Goal: Information Seeking & Learning: Learn about a topic

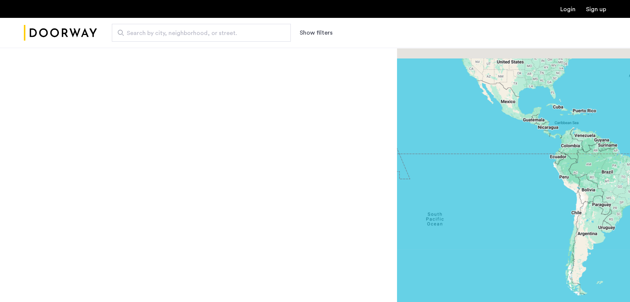
click at [238, 28] on input "Search by city, neighborhood, or street." at bounding box center [201, 33] width 179 height 18
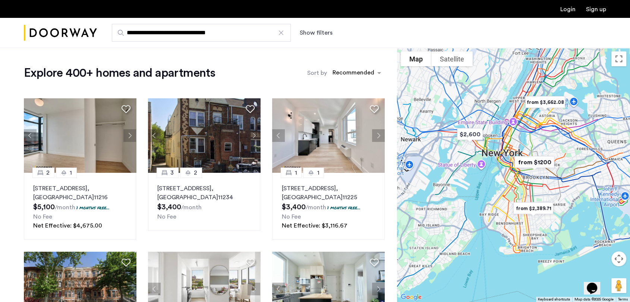
type input "**********"
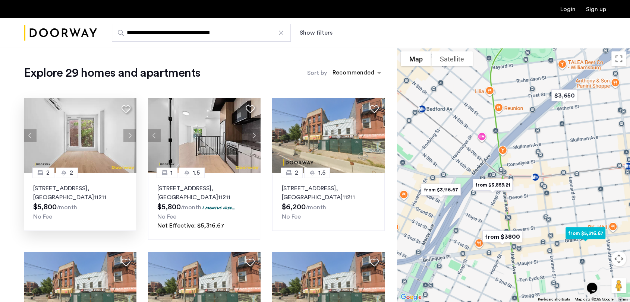
click at [54, 122] on img at bounding box center [80, 135] width 113 height 75
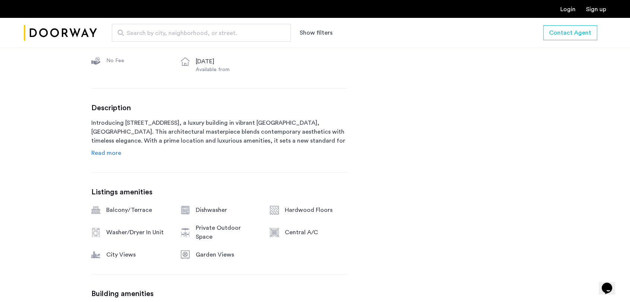
scroll to position [331, 0]
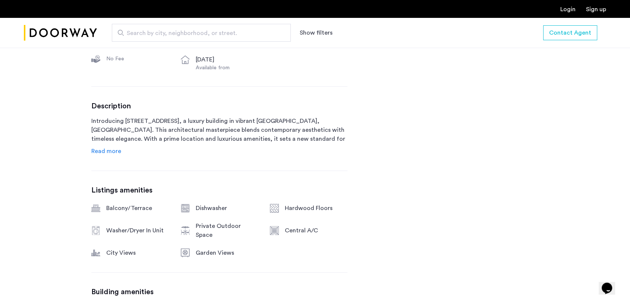
click at [103, 150] on span "Read more" at bounding box center [106, 151] width 30 height 6
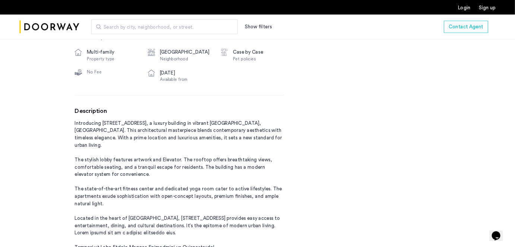
scroll to position [373, 0]
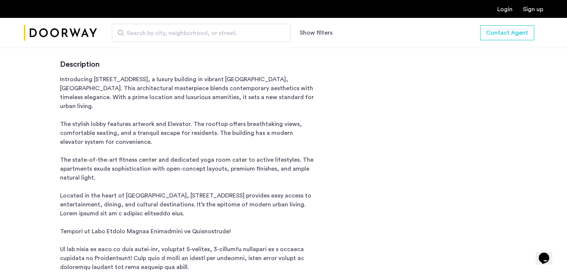
click at [210, 120] on p "Introducing [STREET_ADDRESS], a luxury building in vibrant [GEOGRAPHIC_DATA], […" at bounding box center [188, 276] width 256 height 403
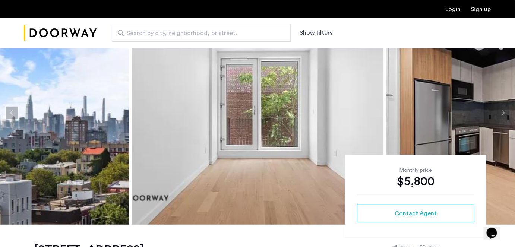
scroll to position [34, 0]
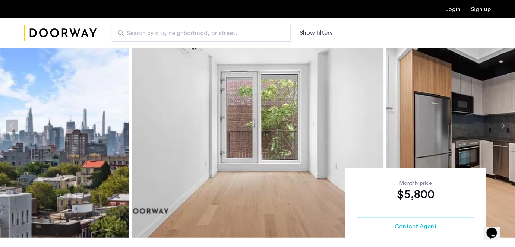
click at [174, 107] on img at bounding box center [258, 126] width 252 height 224
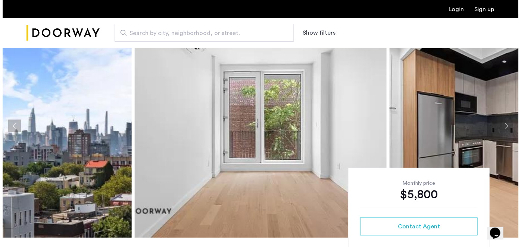
scroll to position [0, 0]
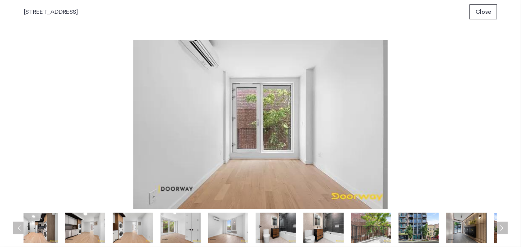
drag, startPoint x: 363, startPoint y: 225, endPoint x: 194, endPoint y: 224, distance: 169.3
click at [208, 224] on img at bounding box center [228, 228] width 40 height 31
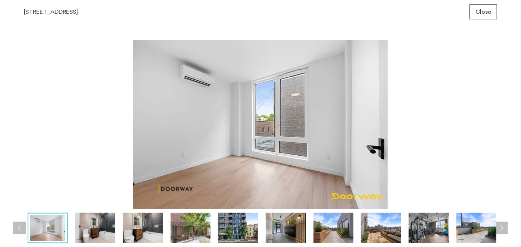
click at [235, 229] on img at bounding box center [238, 228] width 40 height 31
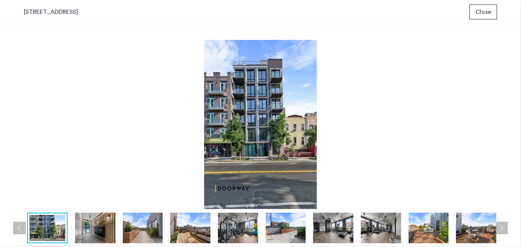
click at [86, 233] on img at bounding box center [95, 228] width 40 height 31
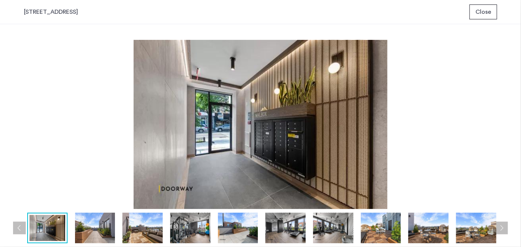
click at [47, 224] on img at bounding box center [47, 228] width 36 height 26
click at [92, 234] on img at bounding box center [95, 228] width 40 height 31
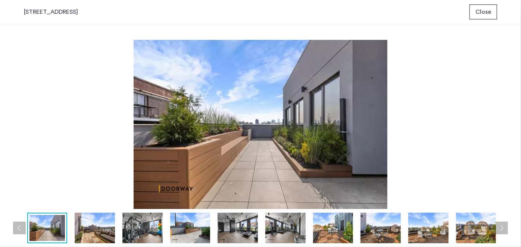
click at [106, 224] on img at bounding box center [95, 228] width 40 height 31
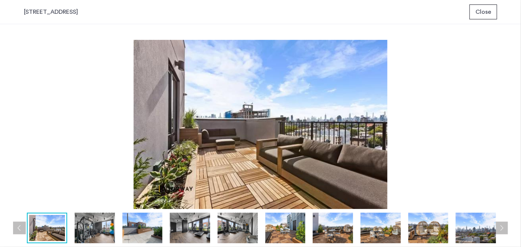
click at [88, 227] on img at bounding box center [95, 228] width 40 height 31
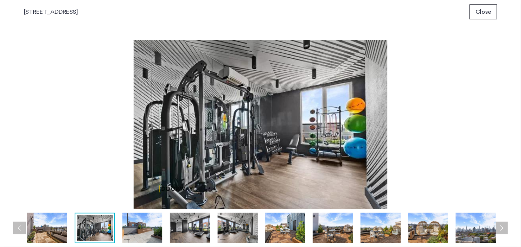
click at [136, 225] on img at bounding box center [142, 228] width 40 height 31
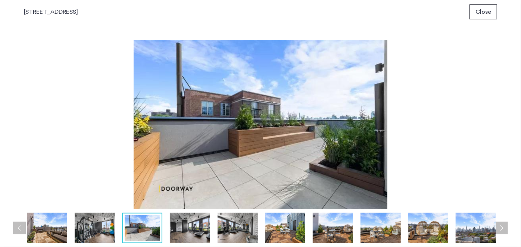
click at [188, 221] on img at bounding box center [190, 228] width 40 height 31
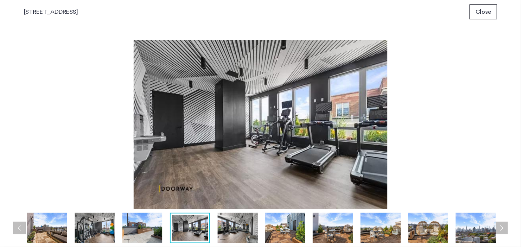
click at [230, 226] on img at bounding box center [237, 228] width 40 height 31
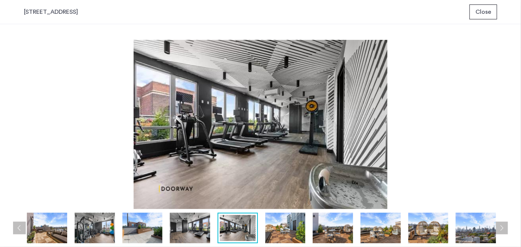
click at [282, 229] on img at bounding box center [285, 228] width 40 height 31
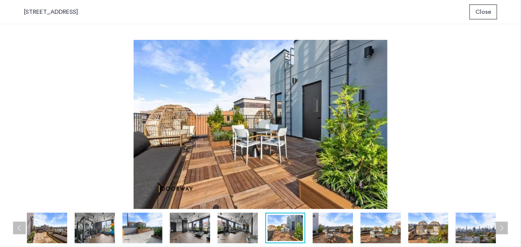
click at [338, 227] on img at bounding box center [333, 228] width 40 height 31
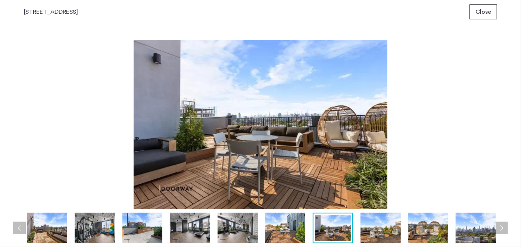
click at [382, 231] on img at bounding box center [380, 228] width 40 height 31
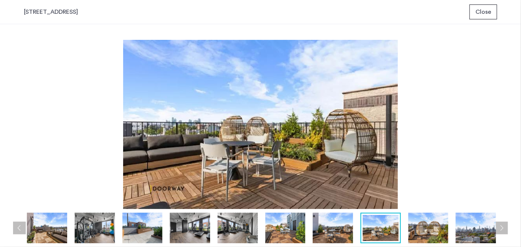
click at [429, 229] on img at bounding box center [428, 228] width 40 height 31
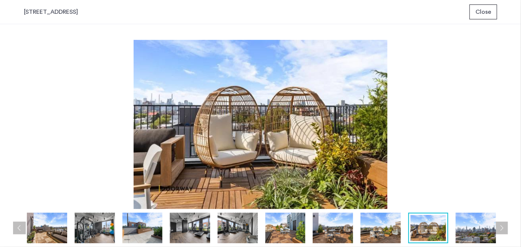
click at [474, 228] on img at bounding box center [475, 228] width 40 height 31
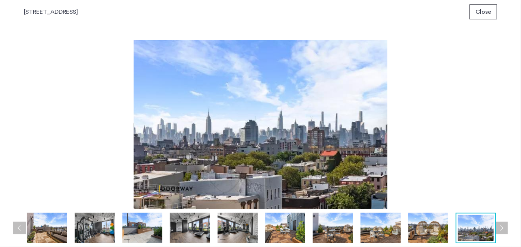
click at [499, 229] on button "Next apartment" at bounding box center [501, 228] width 13 height 13
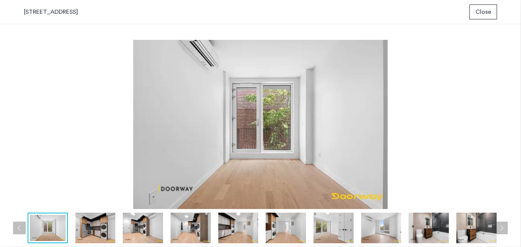
click at [487, 8] on span "Close" at bounding box center [483, 11] width 16 height 9
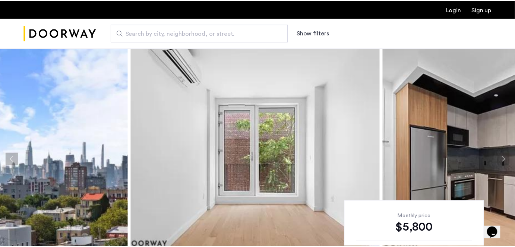
scroll to position [34, 0]
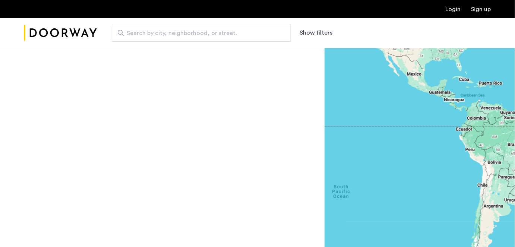
click at [193, 34] on span "Search by city, neighborhood, or street." at bounding box center [198, 33] width 143 height 9
click at [193, 34] on input "Search by city, neighborhood, or street." at bounding box center [201, 33] width 179 height 18
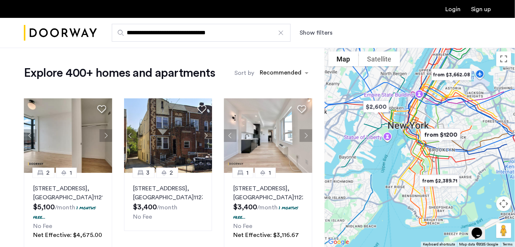
type input "**********"
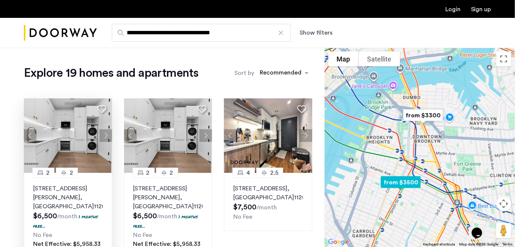
click at [45, 117] on link at bounding box center [68, 135] width 88 height 75
click at [68, 117] on img at bounding box center [68, 135] width 88 height 75
click at [68, 141] on img at bounding box center [68, 135] width 88 height 75
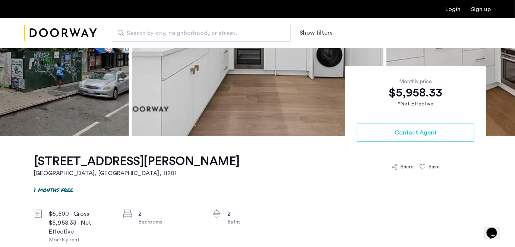
scroll to position [34, 0]
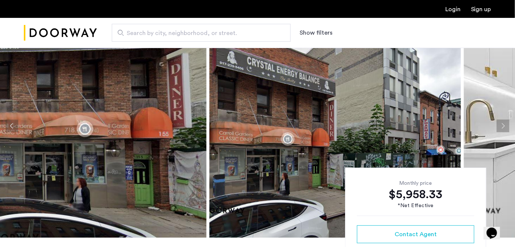
drag, startPoint x: 142, startPoint y: 103, endPoint x: 404, endPoint y: 110, distance: 261.5
click at [404, 110] on img at bounding box center [336, 126] width 252 height 224
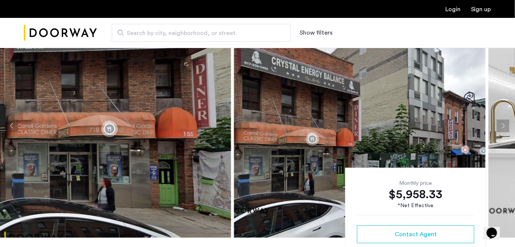
drag, startPoint x: 333, startPoint y: 107, endPoint x: 435, endPoint y: 107, distance: 102.6
click at [435, 107] on img at bounding box center [360, 126] width 252 height 224
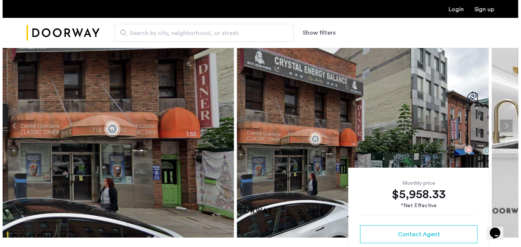
scroll to position [0, 0]
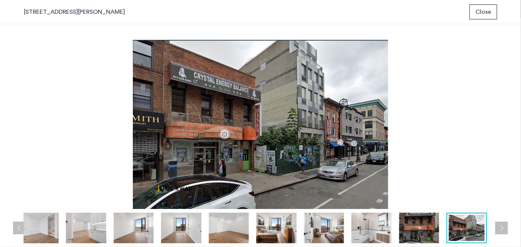
drag, startPoint x: 464, startPoint y: 230, endPoint x: 327, endPoint y: 218, distance: 137.8
click at [266, 227] on div at bounding box center [110, 228] width 763 height 31
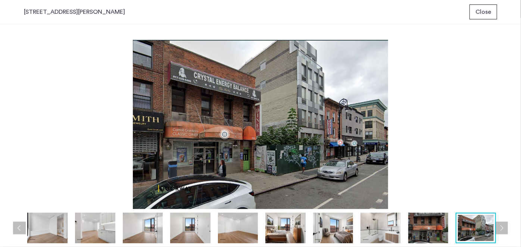
click at [422, 225] on img at bounding box center [428, 228] width 40 height 31
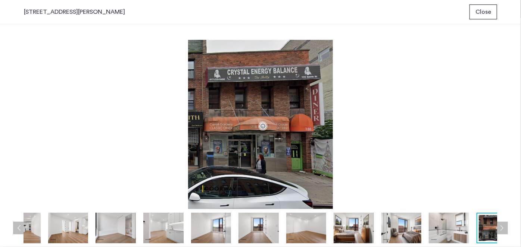
drag, startPoint x: 219, startPoint y: 222, endPoint x: 384, endPoint y: 222, distance: 164.8
click at [231, 222] on img at bounding box center [211, 228] width 40 height 31
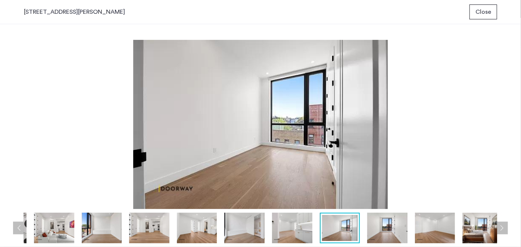
drag, startPoint x: 214, startPoint y: 224, endPoint x: 234, endPoint y: 223, distance: 20.5
click at [411, 223] on div at bounding box center [316, 228] width 763 height 31
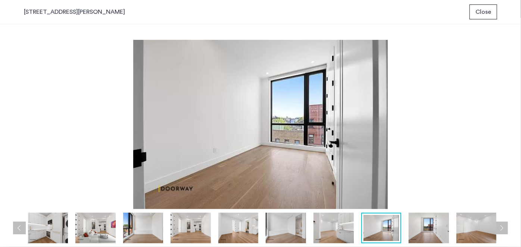
drag, startPoint x: 228, startPoint y: 225, endPoint x: 354, endPoint y: 224, distance: 125.7
click at [353, 224] on div at bounding box center [358, 228] width 763 height 31
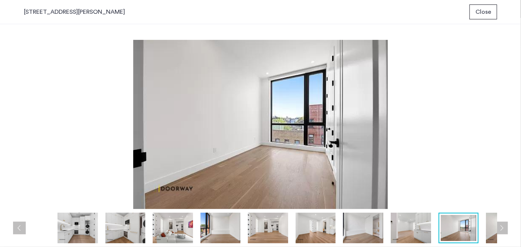
drag, startPoint x: 187, startPoint y: 225, endPoint x: 336, endPoint y: 225, distance: 148.4
click at [336, 225] on div at bounding box center [435, 228] width 763 height 31
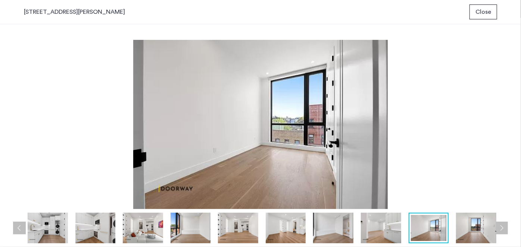
click at [490, 10] on span "Close" at bounding box center [483, 11] width 16 height 9
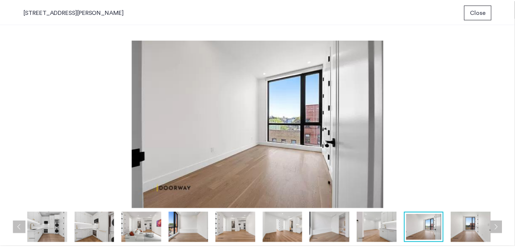
scroll to position [34, 0]
